Goal: Register for event/course

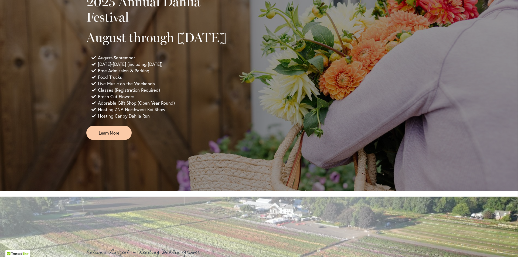
scroll to position [351, 0]
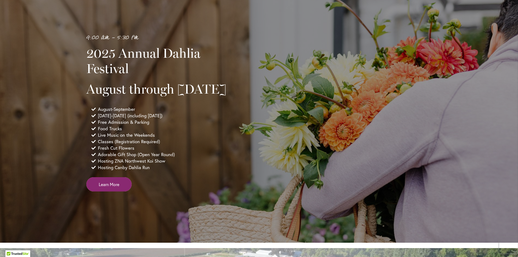
click at [120, 192] on link "Learn More" at bounding box center [108, 184] width 45 height 14
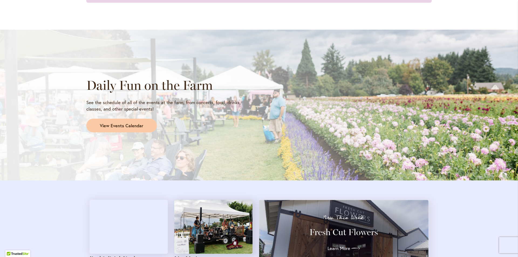
scroll to position [432, 0]
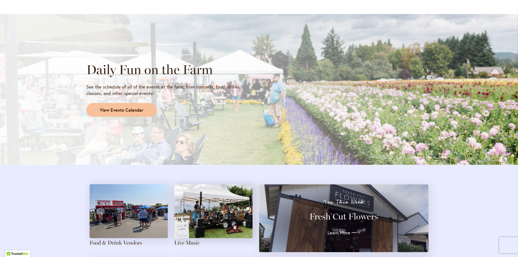
click at [126, 110] on span "View Events Calendar" at bounding box center [121, 110] width 43 height 6
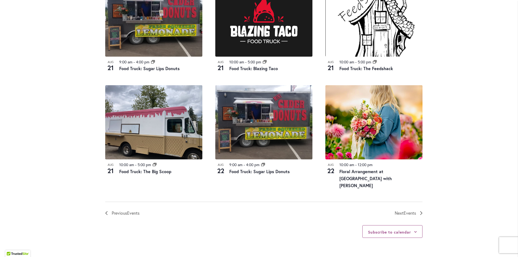
scroll to position [566, 0]
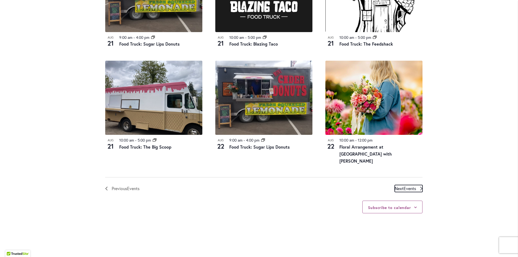
click at [411, 189] on span "Events" at bounding box center [410, 189] width 12 height 6
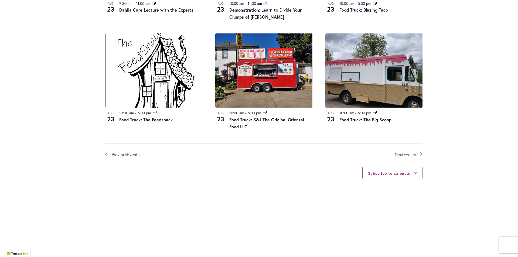
scroll to position [590, 0]
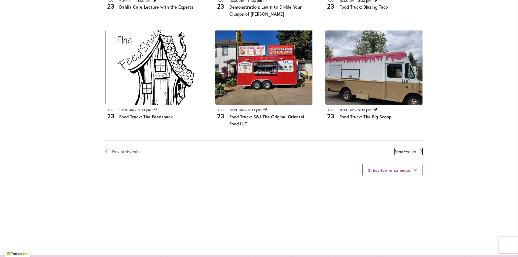
click at [416, 151] on link "Next Events" at bounding box center [409, 151] width 28 height 7
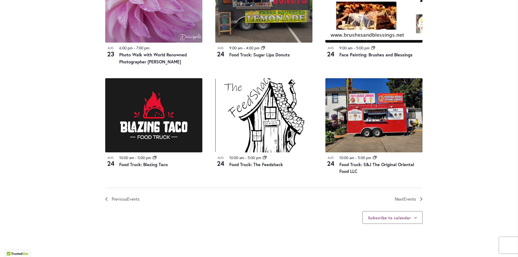
scroll to position [563, 0]
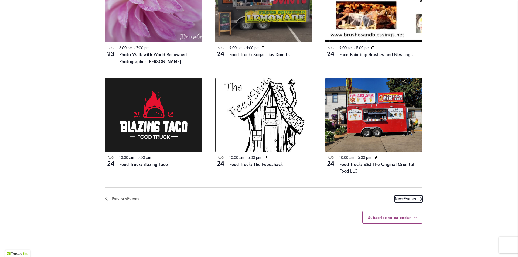
click at [404, 196] on span "Events" at bounding box center [410, 199] width 12 height 6
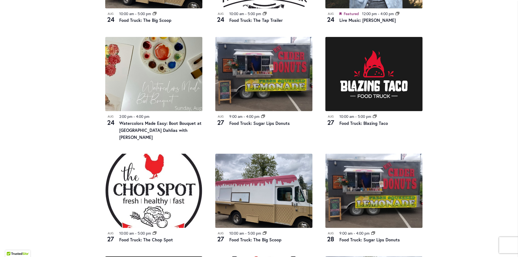
scroll to position [374, 0]
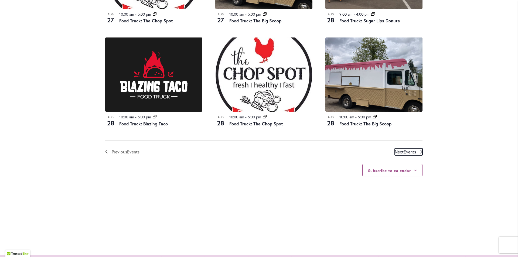
click at [408, 149] on span "Events" at bounding box center [410, 152] width 12 height 6
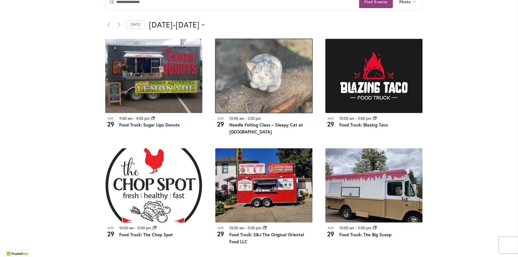
click at [246, 94] on img at bounding box center [263, 76] width 97 height 74
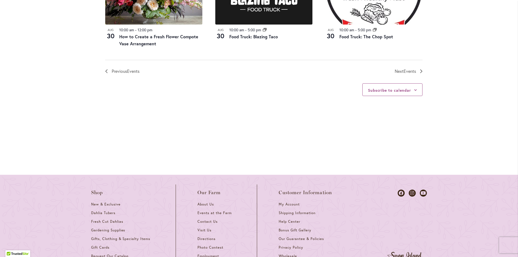
scroll to position [677, 0]
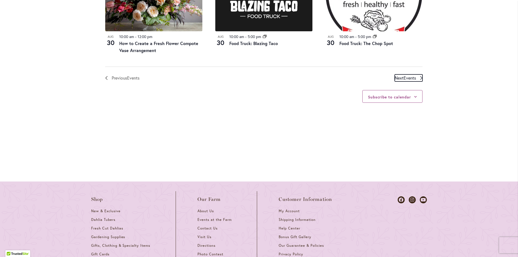
click at [420, 77] on icon "Next Events" at bounding box center [421, 78] width 2 height 4
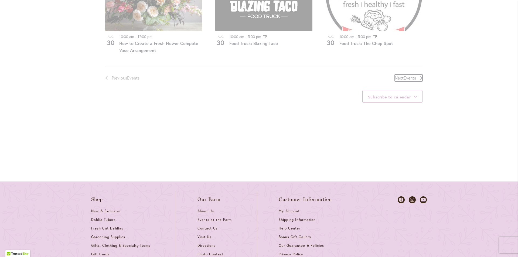
scroll to position [266, 0]
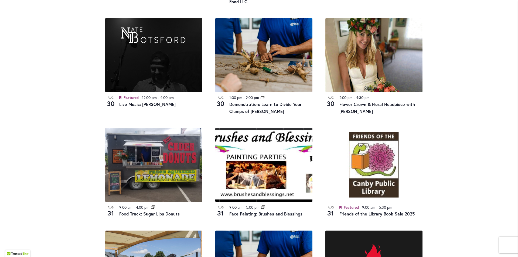
scroll to position [401, 0]
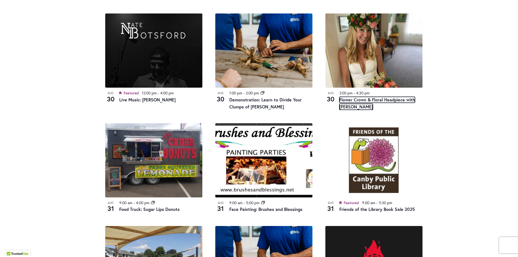
click at [349, 100] on link "Flower Crown & Floral Headpiece with [PERSON_NAME]" at bounding box center [377, 103] width 76 height 13
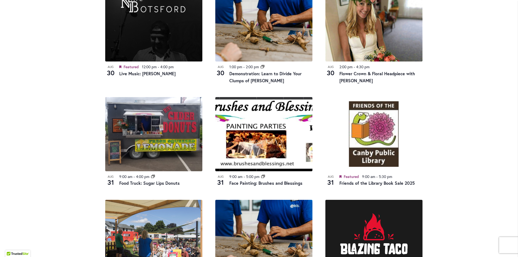
scroll to position [373, 0]
